Goal: Information Seeking & Learning: Learn about a topic

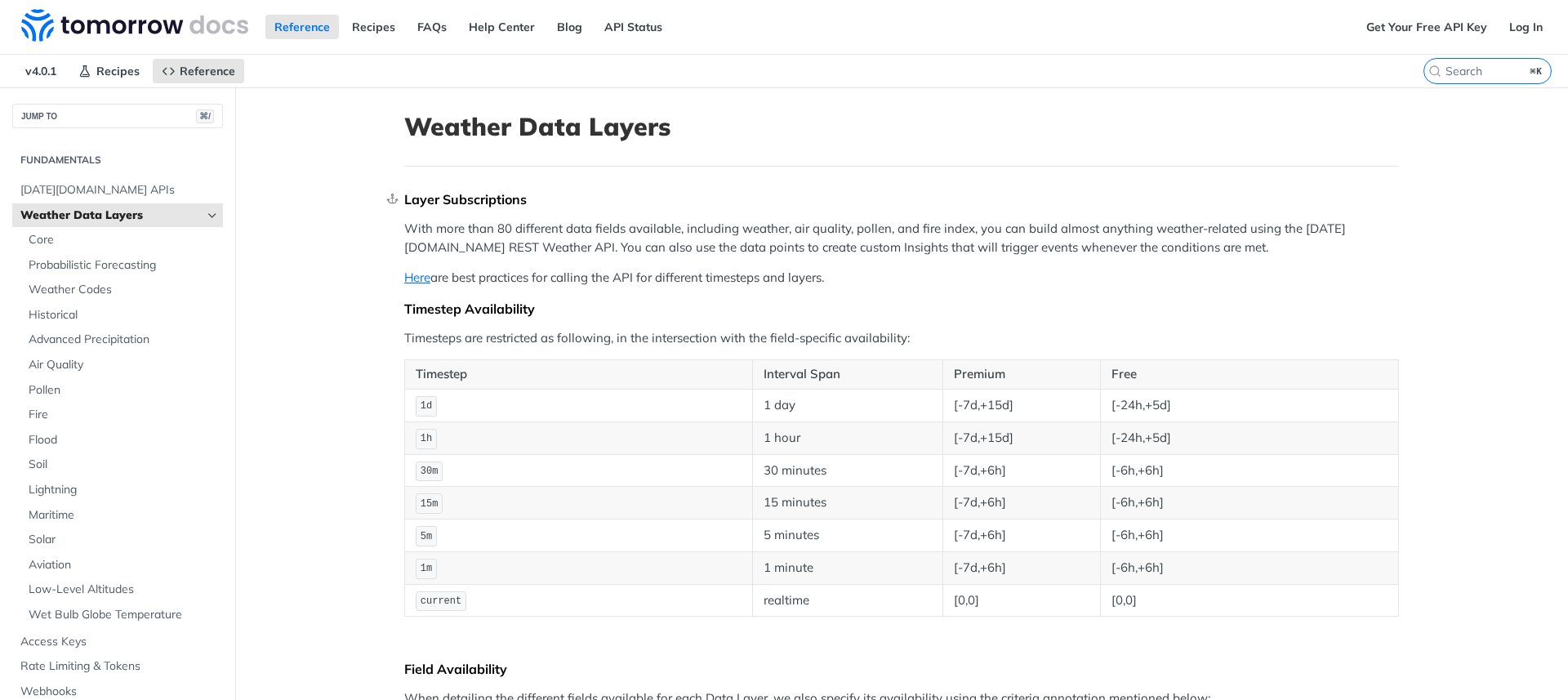
click at [413, 199] on div "Layer Subscriptions" at bounding box center [901, 199] width 995 height 17
click at [529, 202] on div "Layer Subscriptions" at bounding box center [901, 199] width 995 height 17
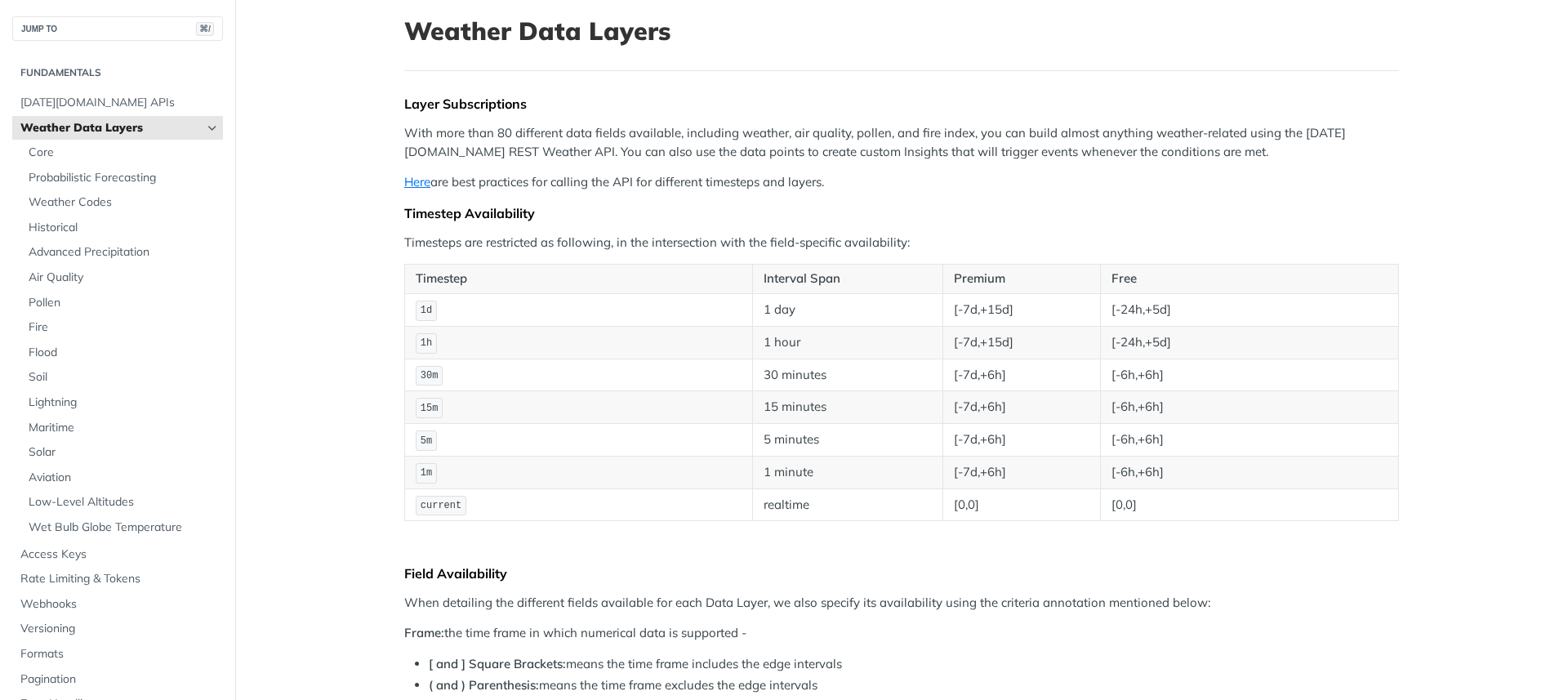
scroll to position [504, 0]
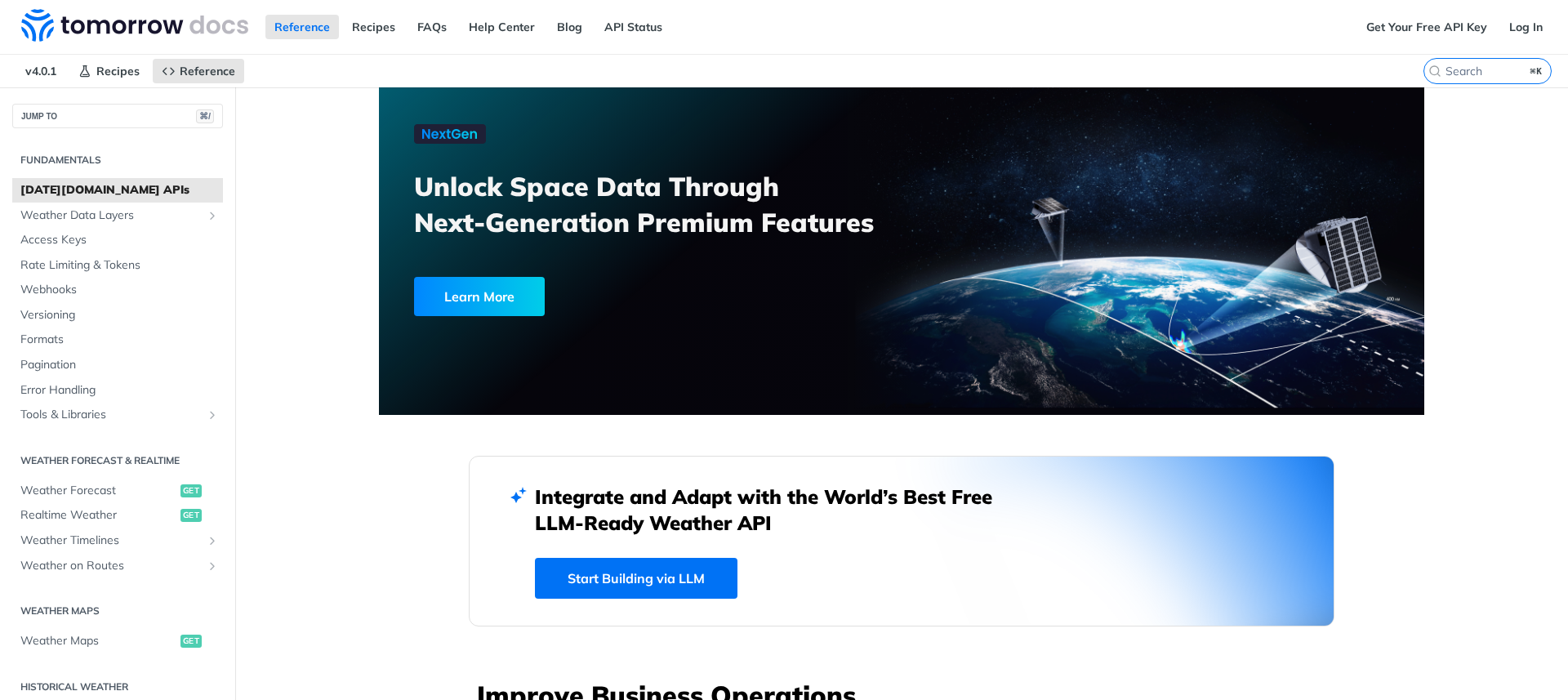
scroll to position [2223, 0]
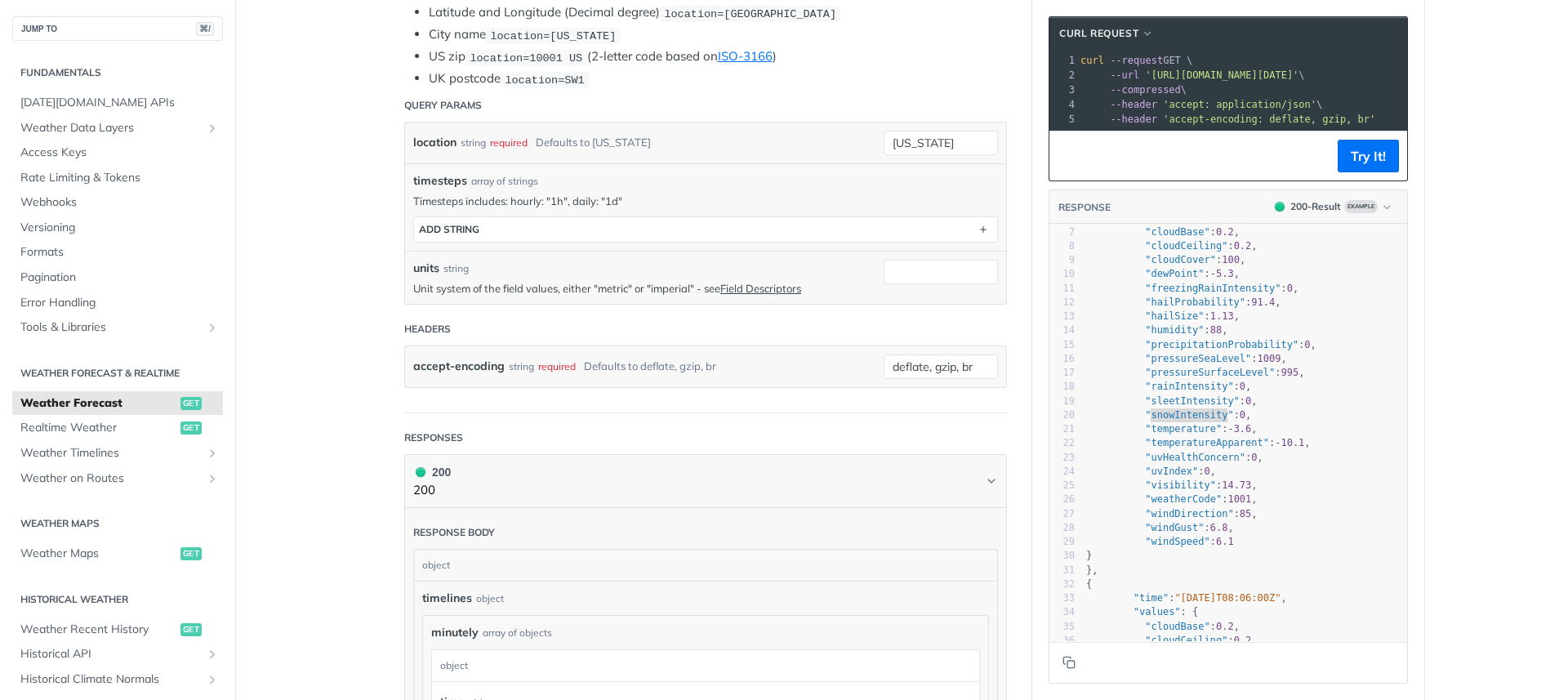
scroll to position [542, 0]
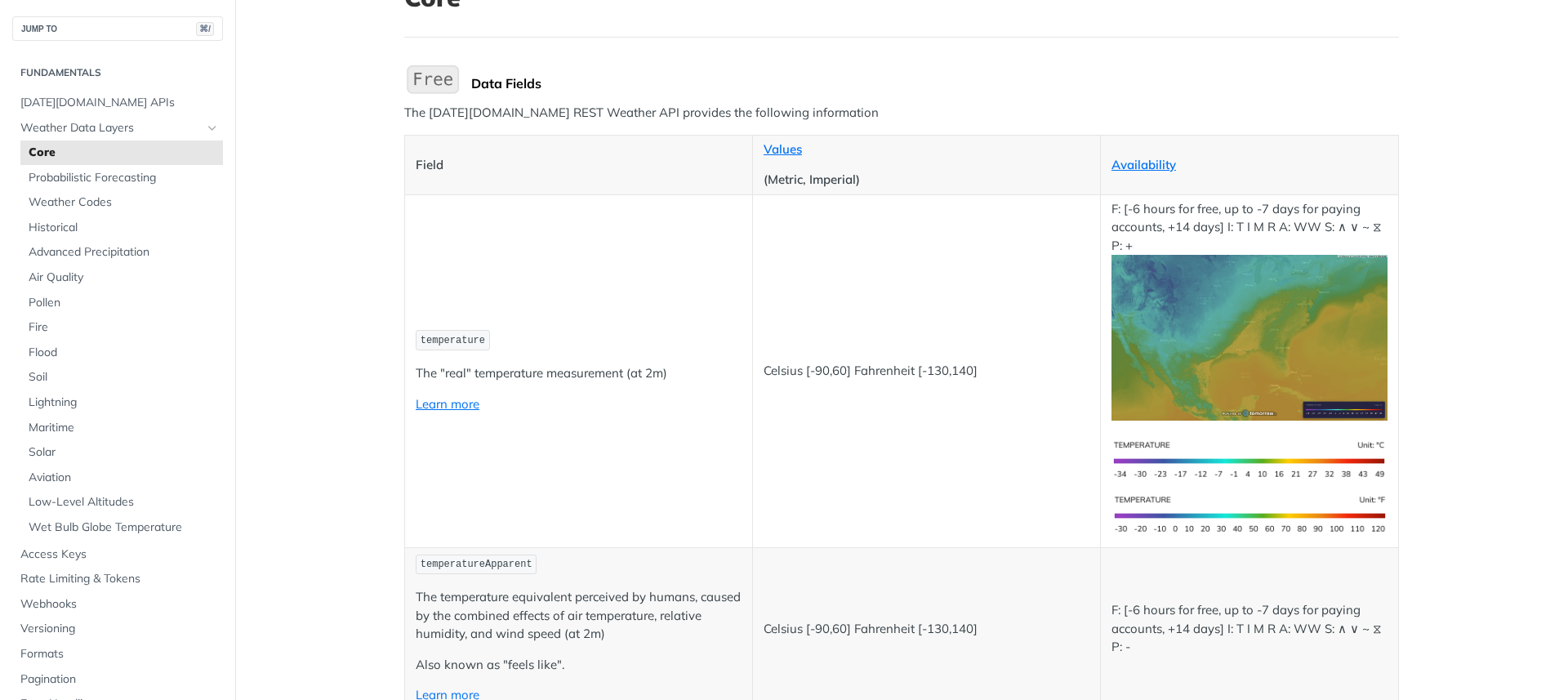
scroll to position [3993, 0]
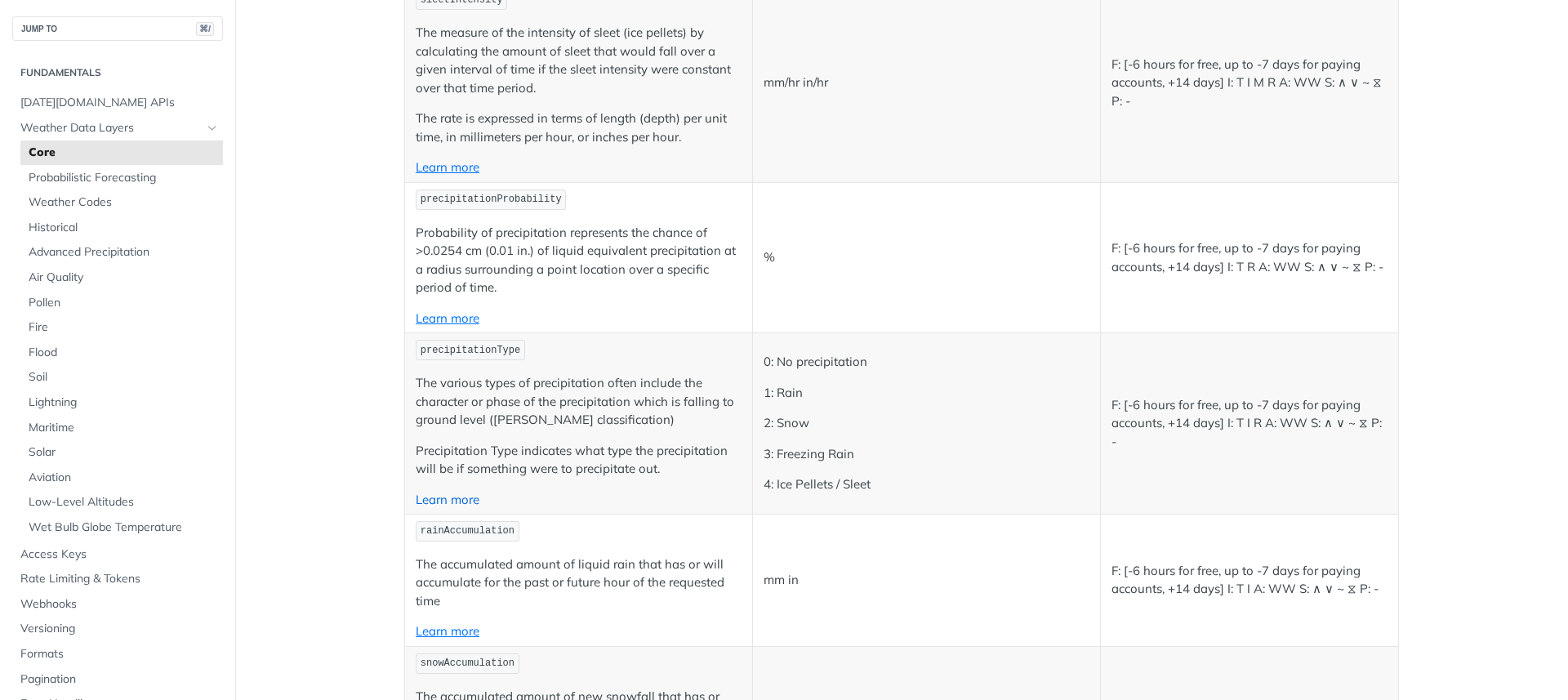
click at [437, 501] on link "Learn more" at bounding box center [447, 499] width 63 height 16
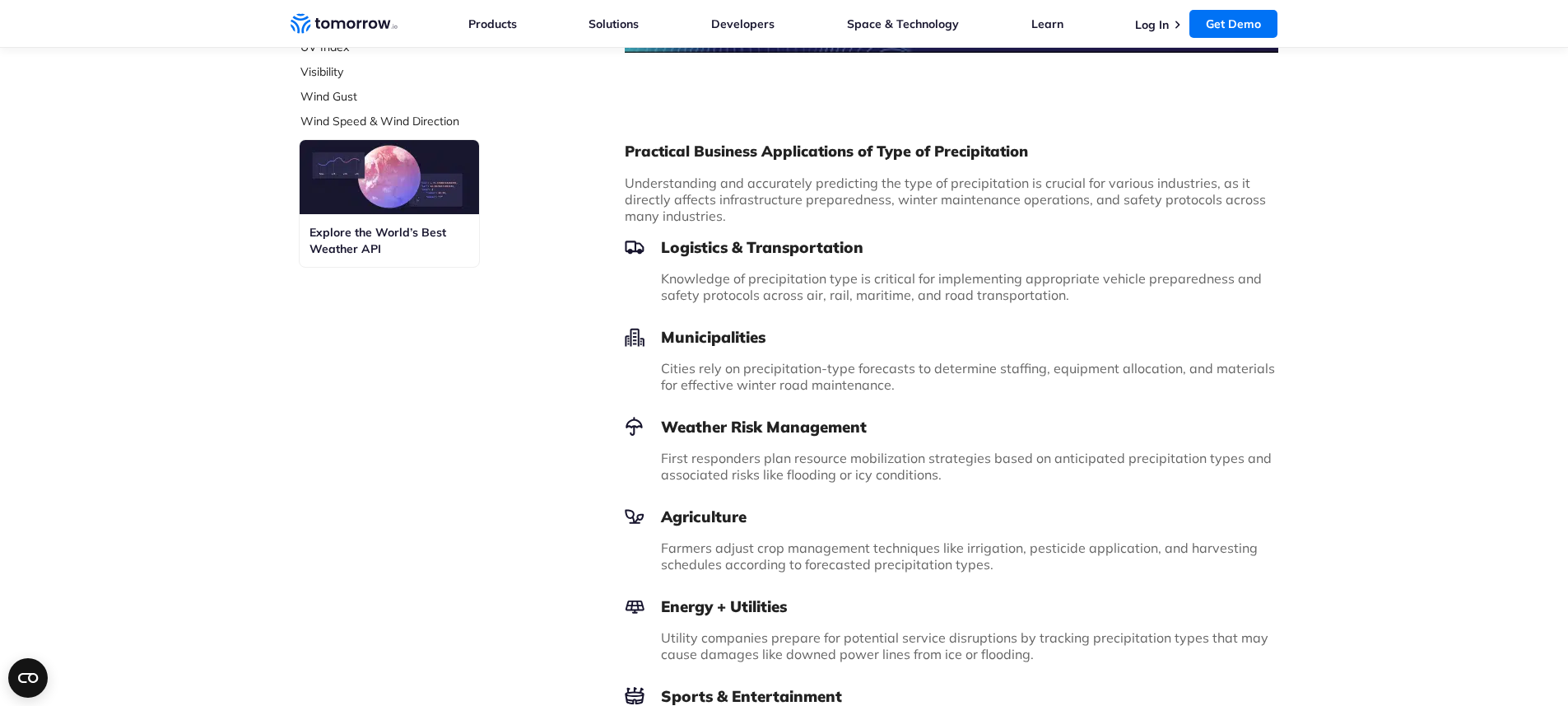
scroll to position [1266, 0]
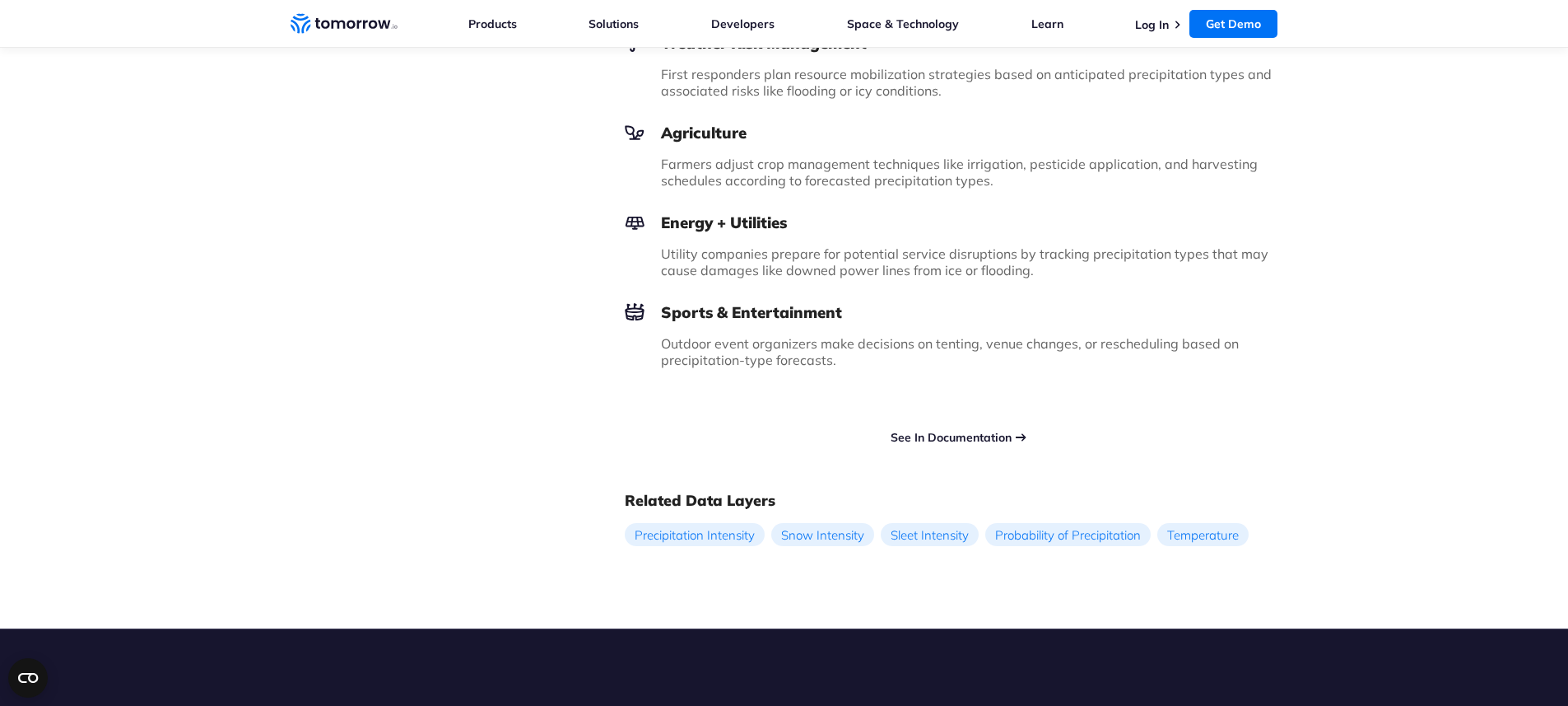
click at [958, 439] on link "See In Documentation" at bounding box center [951, 437] width 121 height 15
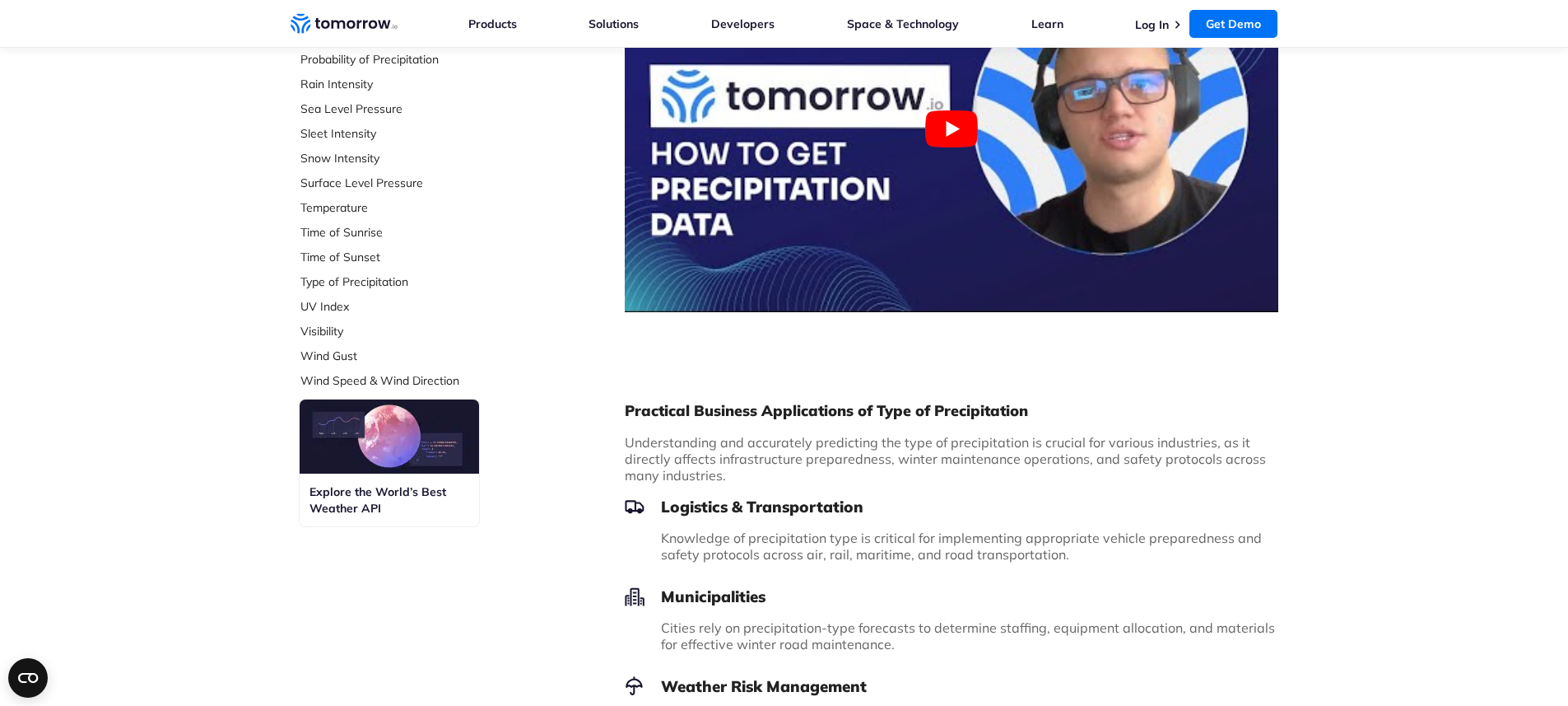
scroll to position [0, 0]
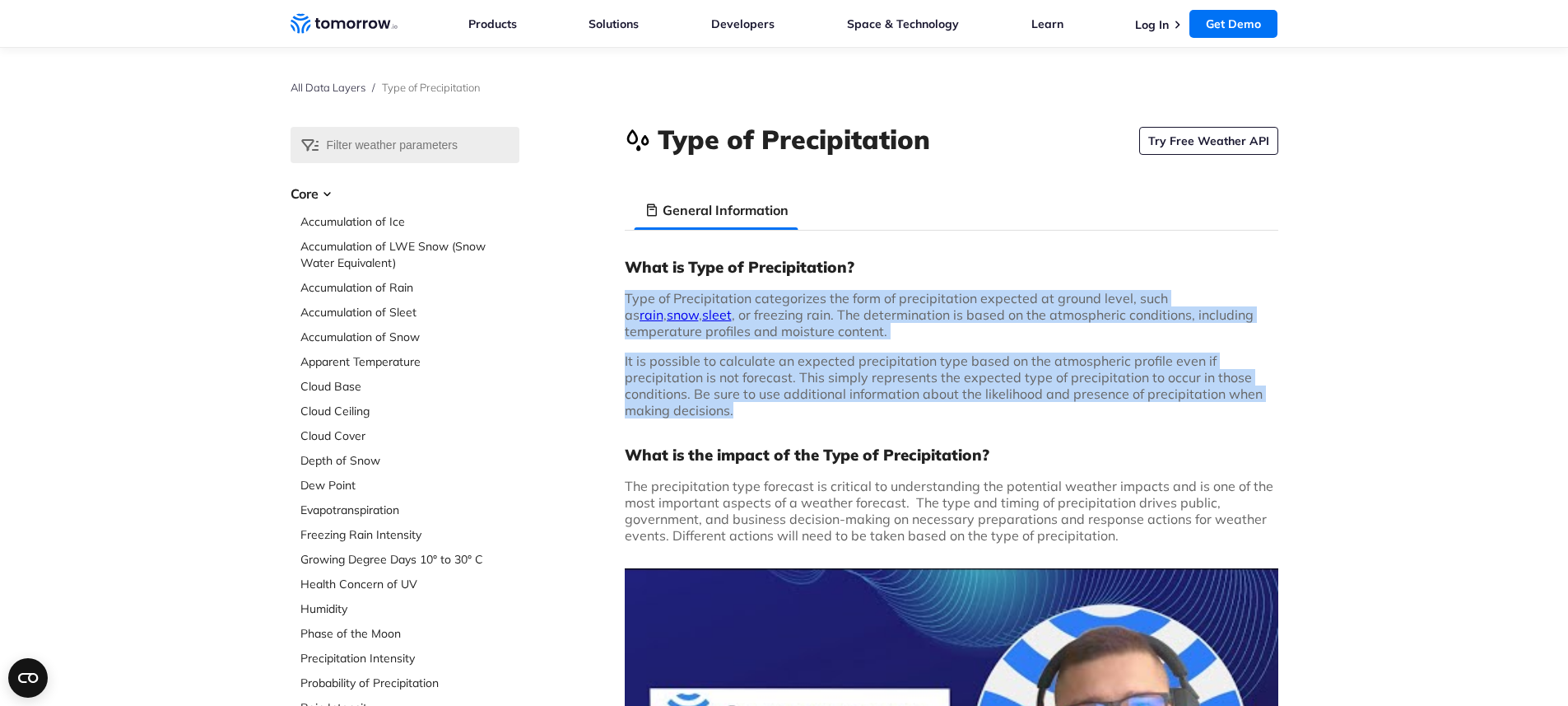
drag, startPoint x: 621, startPoint y: 291, endPoint x: 891, endPoint y: 406, distance: 293.5
click at [891, 406] on p "It is possible to calculate an expected precipitation type based on the atmosph…" at bounding box center [951, 385] width 653 height 66
